Goal: Find contact information: Find contact information

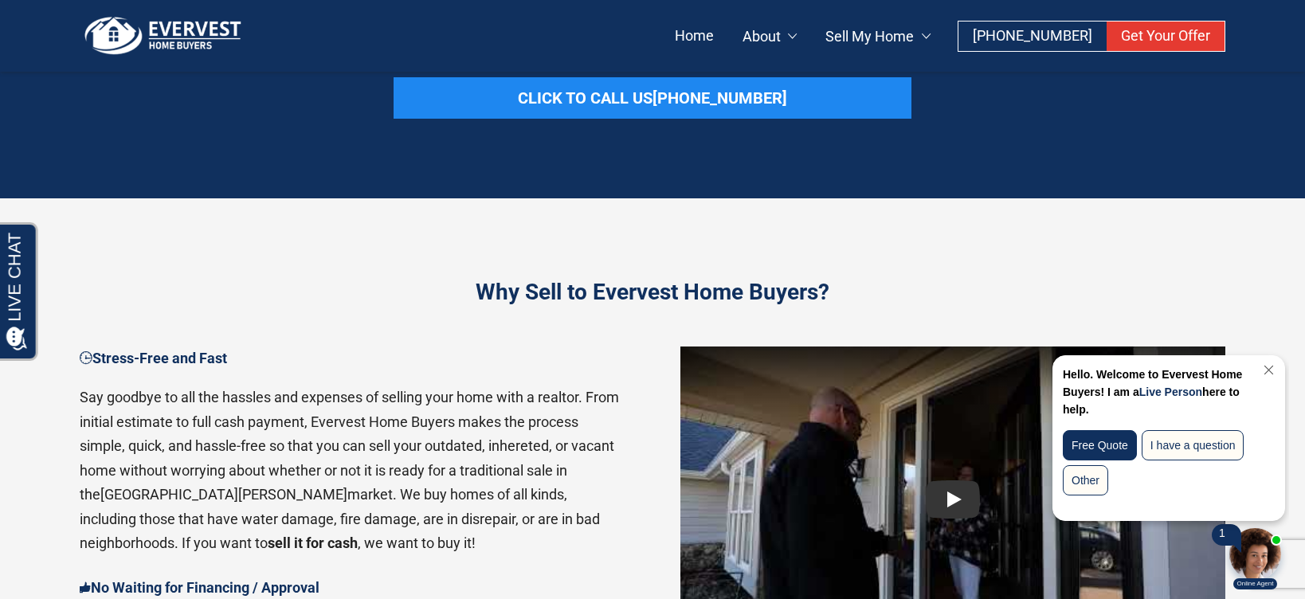
scroll to position [1219, 0]
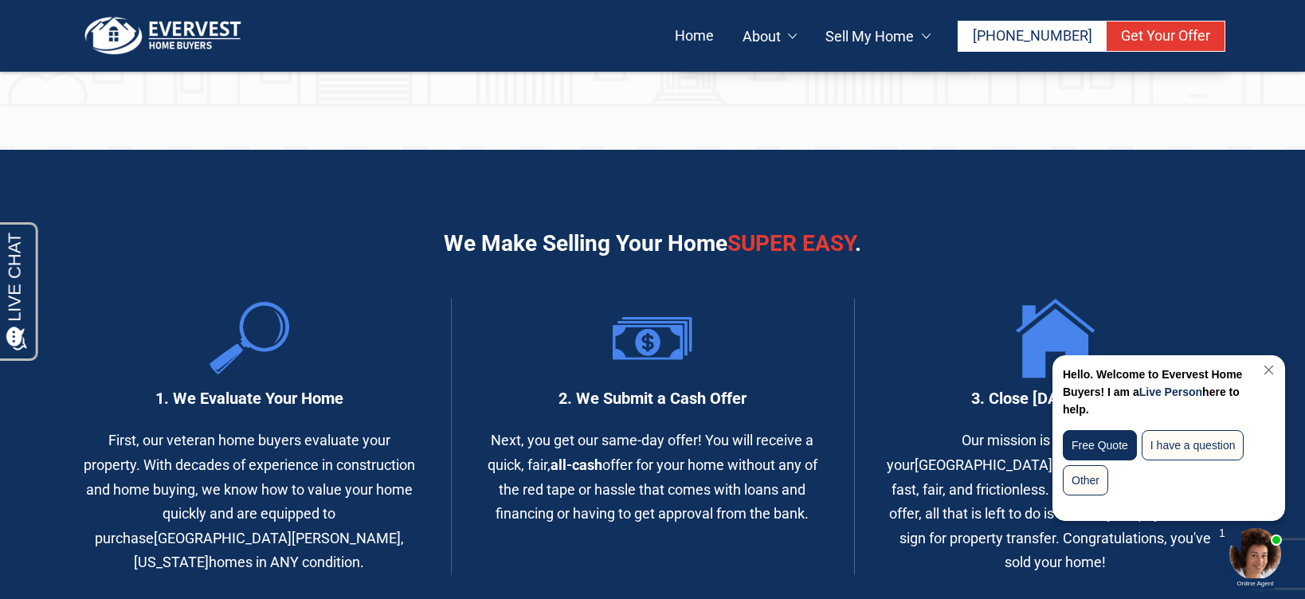
click at [1087, 39] on span "[PHONE_NUMBER]" at bounding box center [1033, 35] width 120 height 17
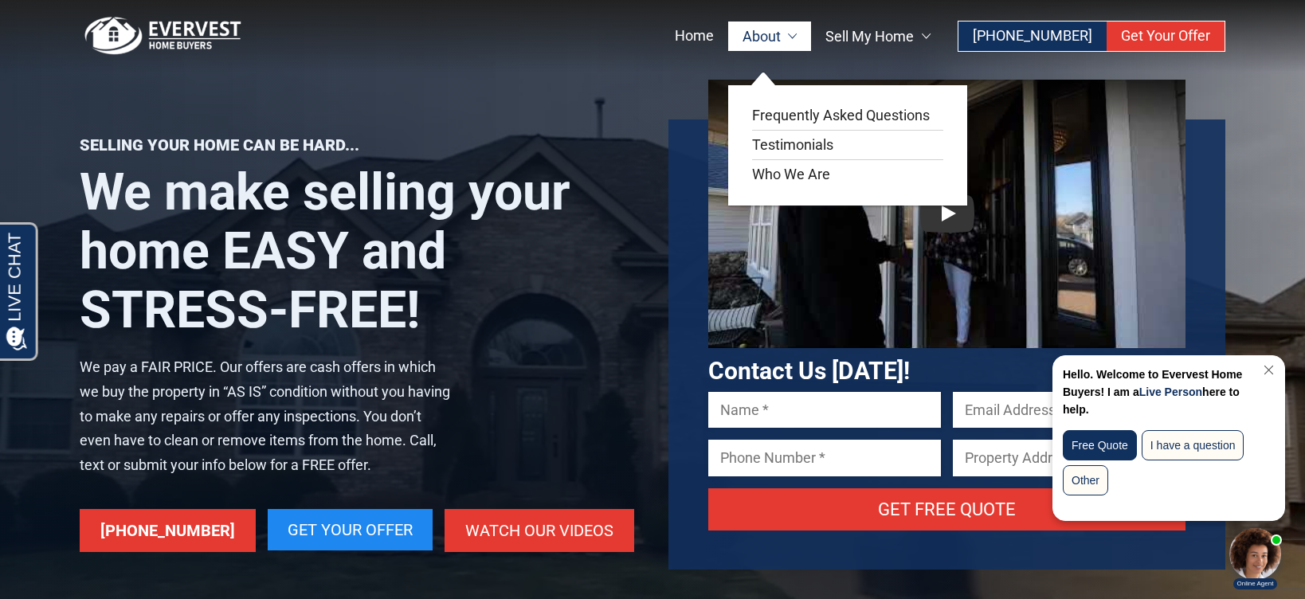
click at [799, 39] on link "About" at bounding box center [770, 36] width 84 height 29
